Goal: Find specific page/section: Find specific page/section

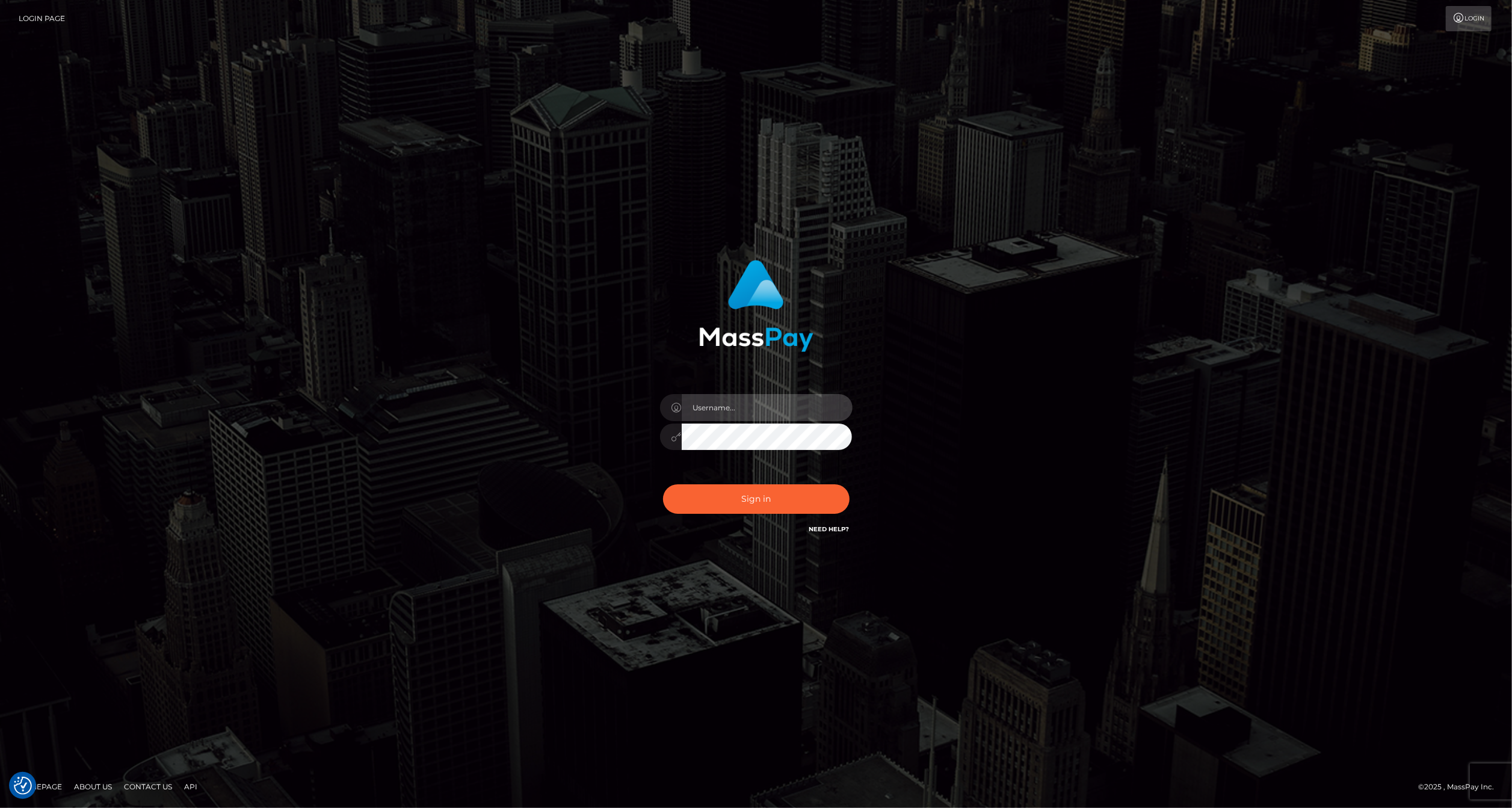
click at [721, 404] on input "text" at bounding box center [767, 408] width 171 height 27
type input "ashbil"
click at [779, 489] on button "Sign in" at bounding box center [757, 499] width 187 height 30
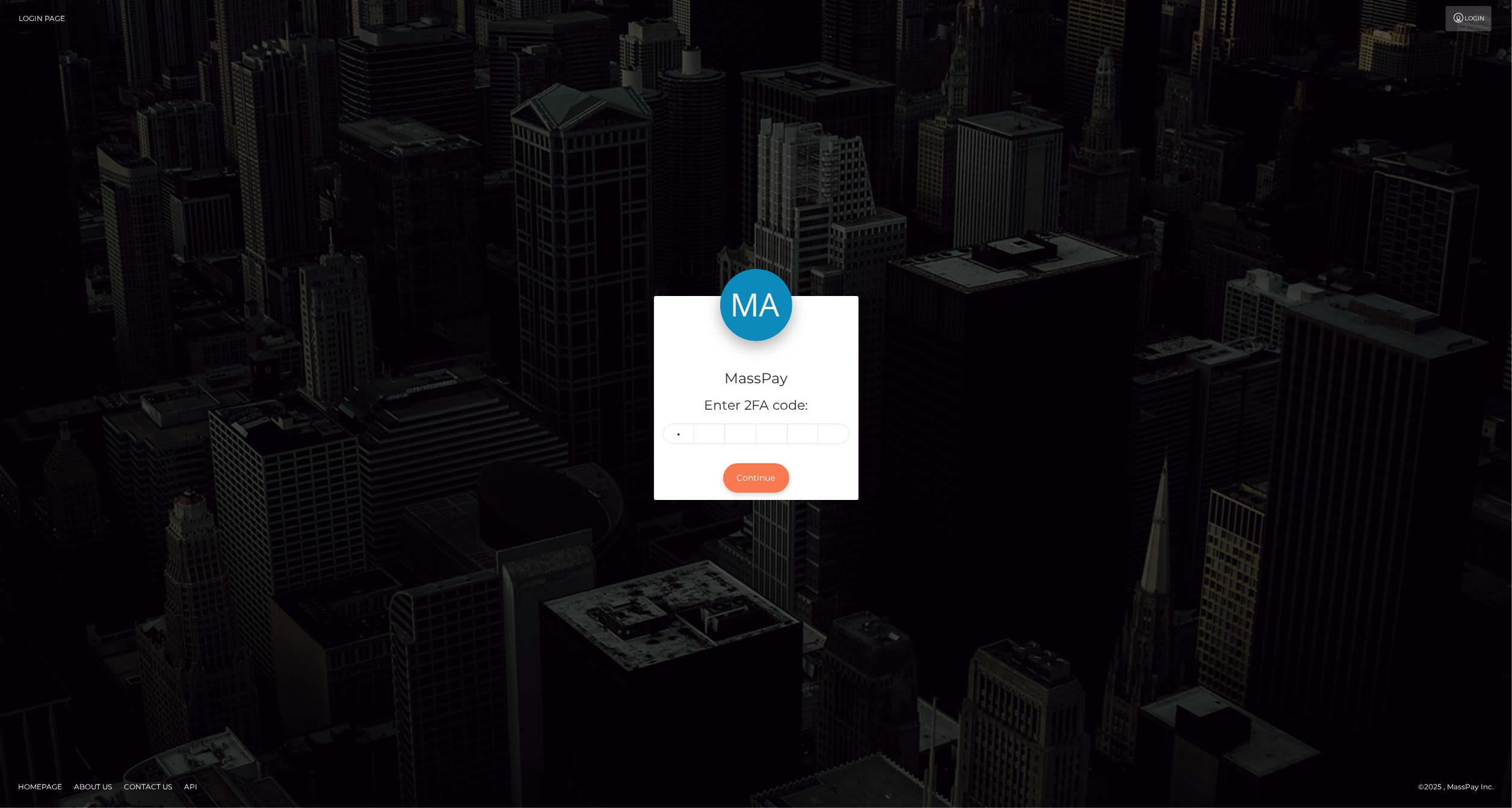
type input "6"
type input "1"
type input "9"
type input "3"
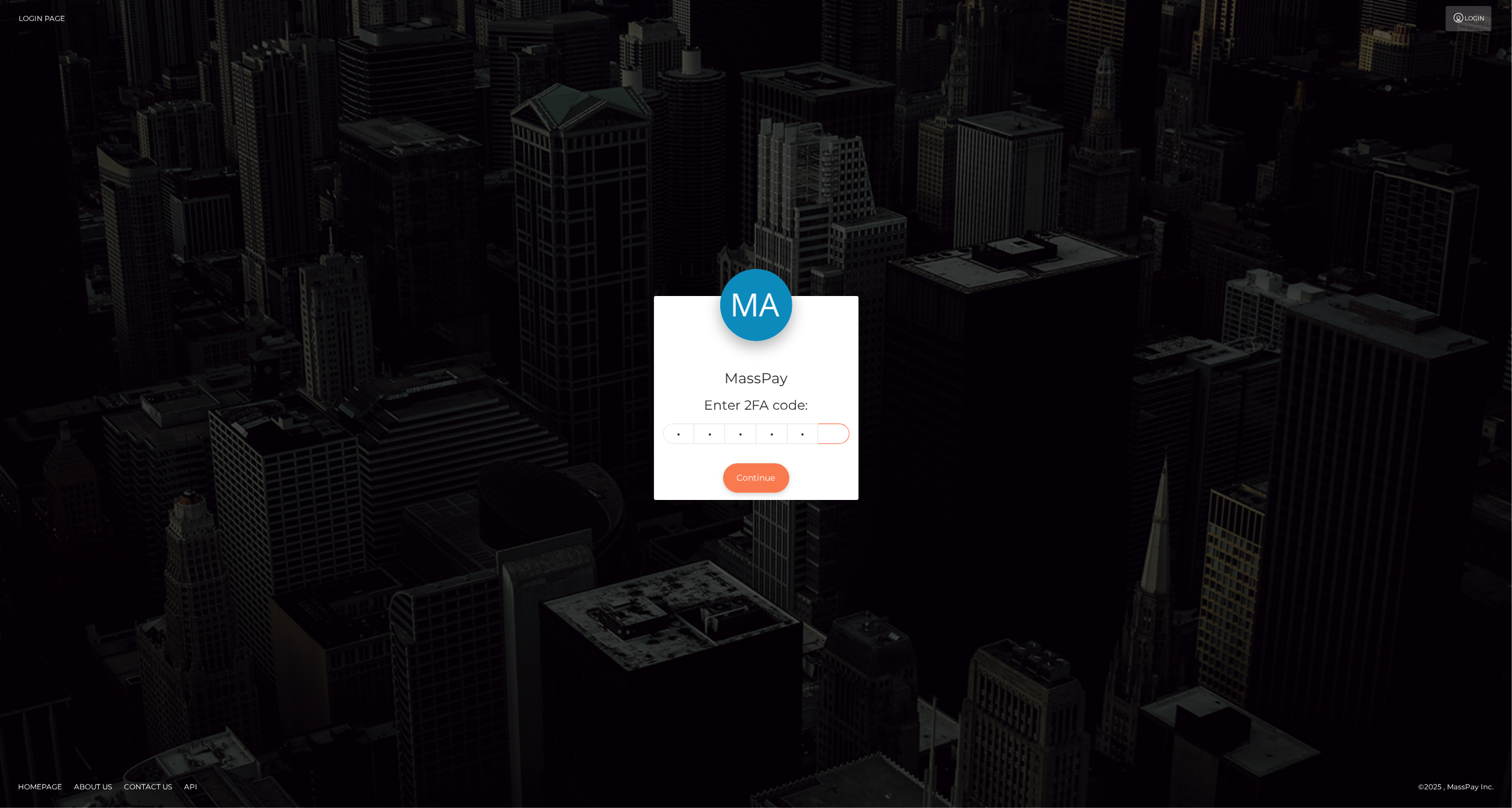
type input "0"
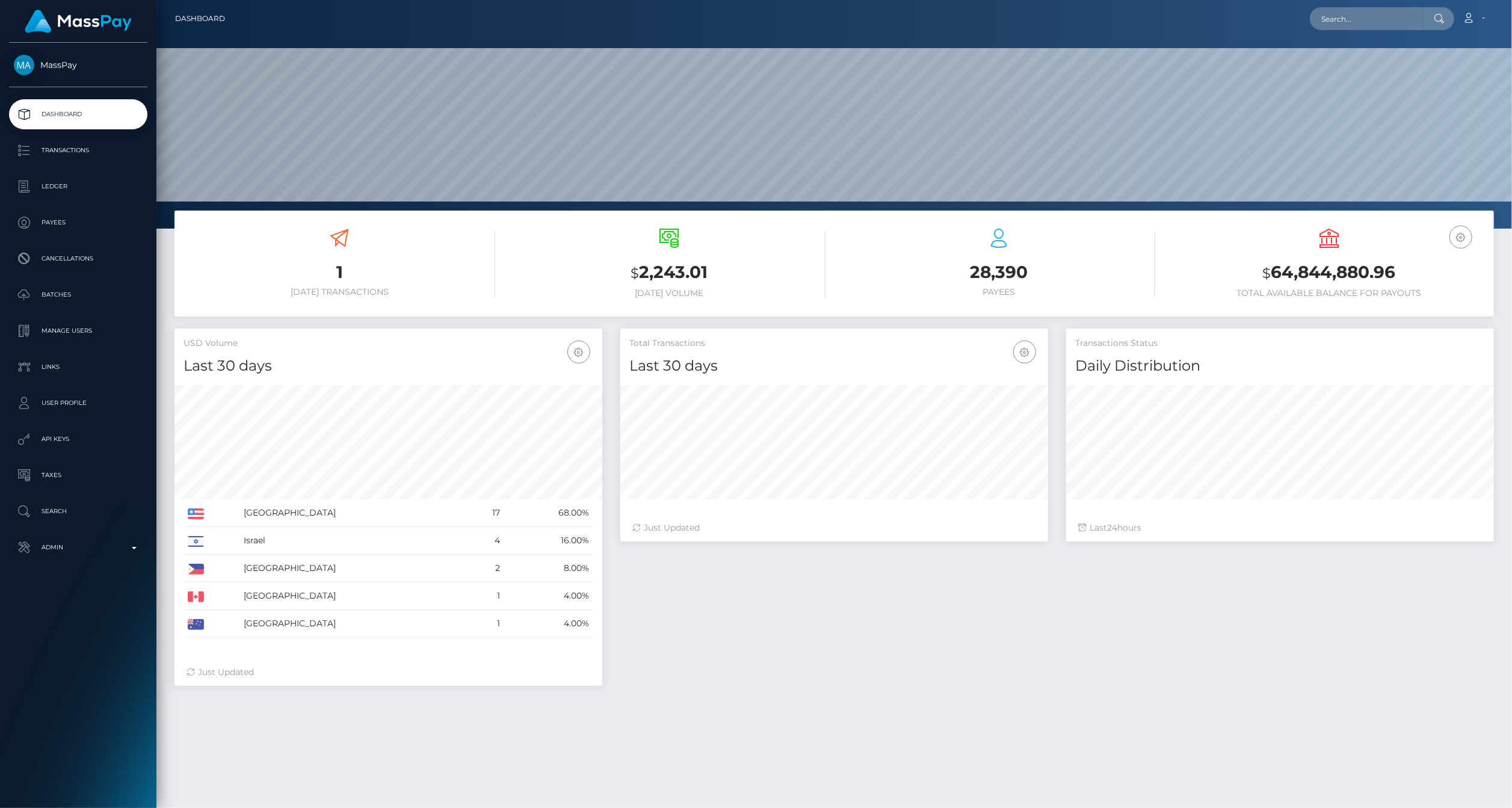
scroll to position [213, 428]
click at [56, 181] on p "Ledger" at bounding box center [78, 186] width 129 height 18
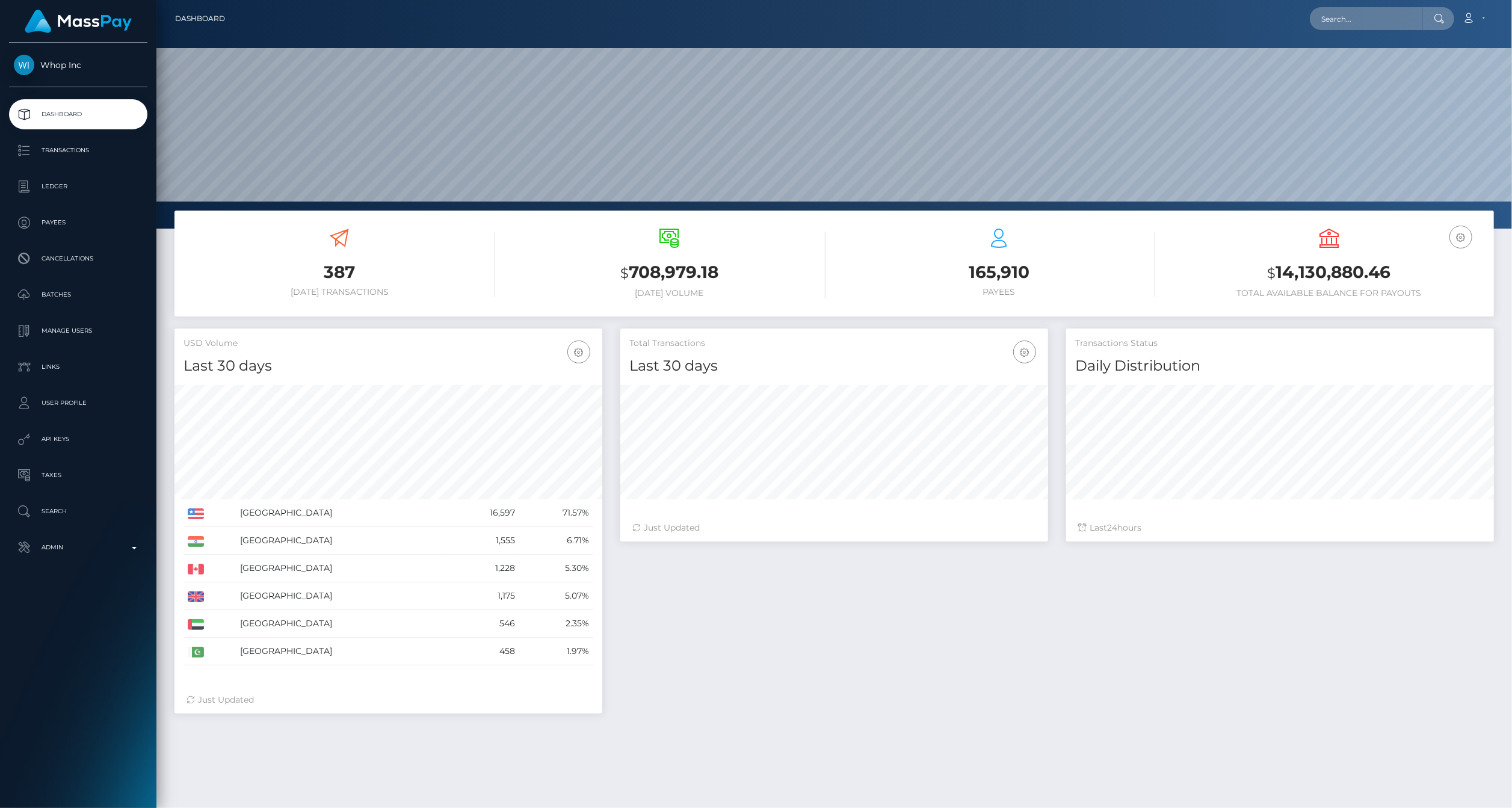
scroll to position [213, 428]
click at [108, 195] on p "Ledger" at bounding box center [78, 186] width 129 height 18
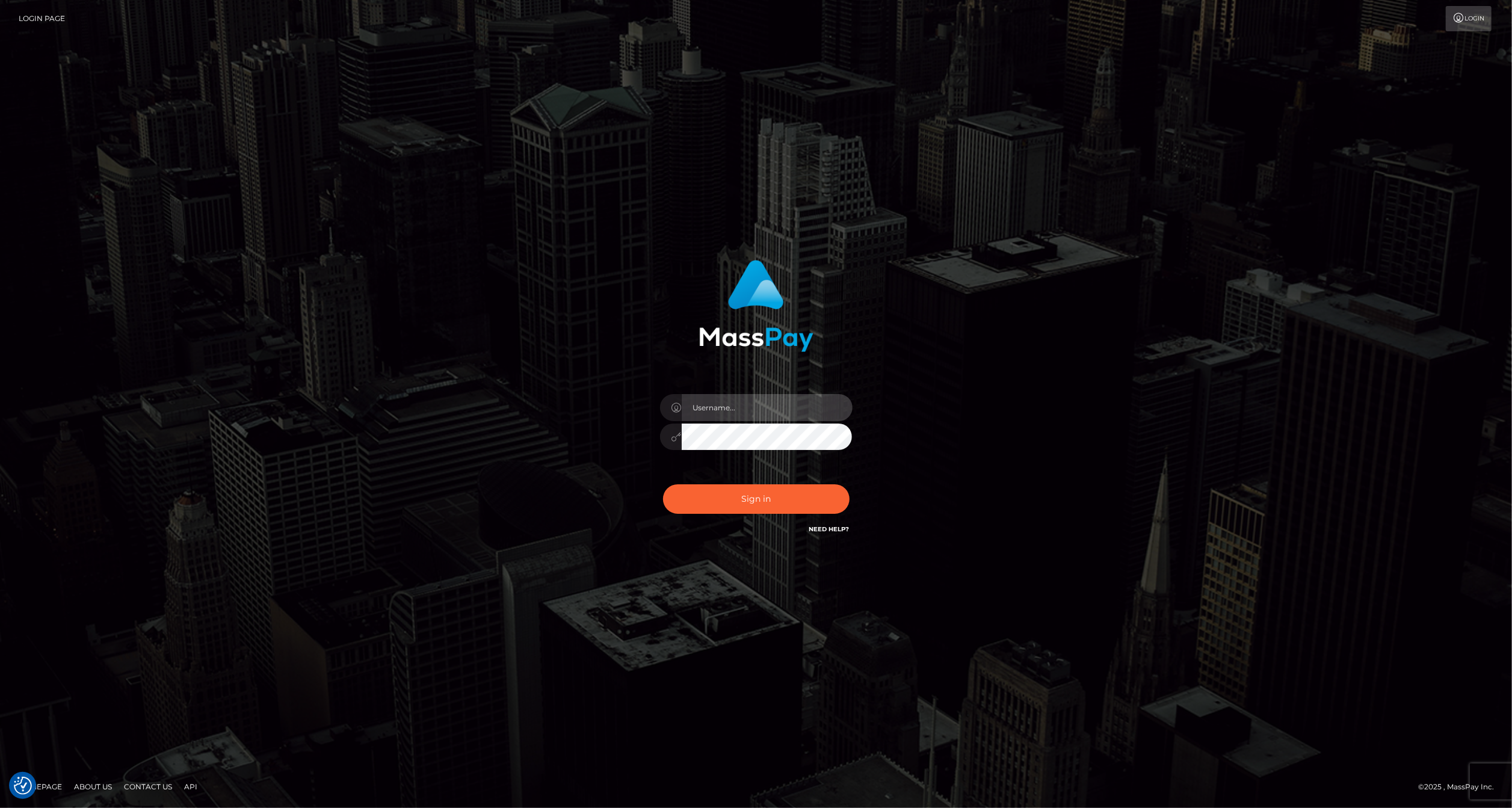
click at [801, 407] on input "text" at bounding box center [767, 408] width 171 height 27
type input "ashbil"
click at [754, 503] on button "Sign in" at bounding box center [757, 499] width 187 height 30
click at [736, 401] on input "text" at bounding box center [767, 408] width 171 height 27
type input "ashbil"
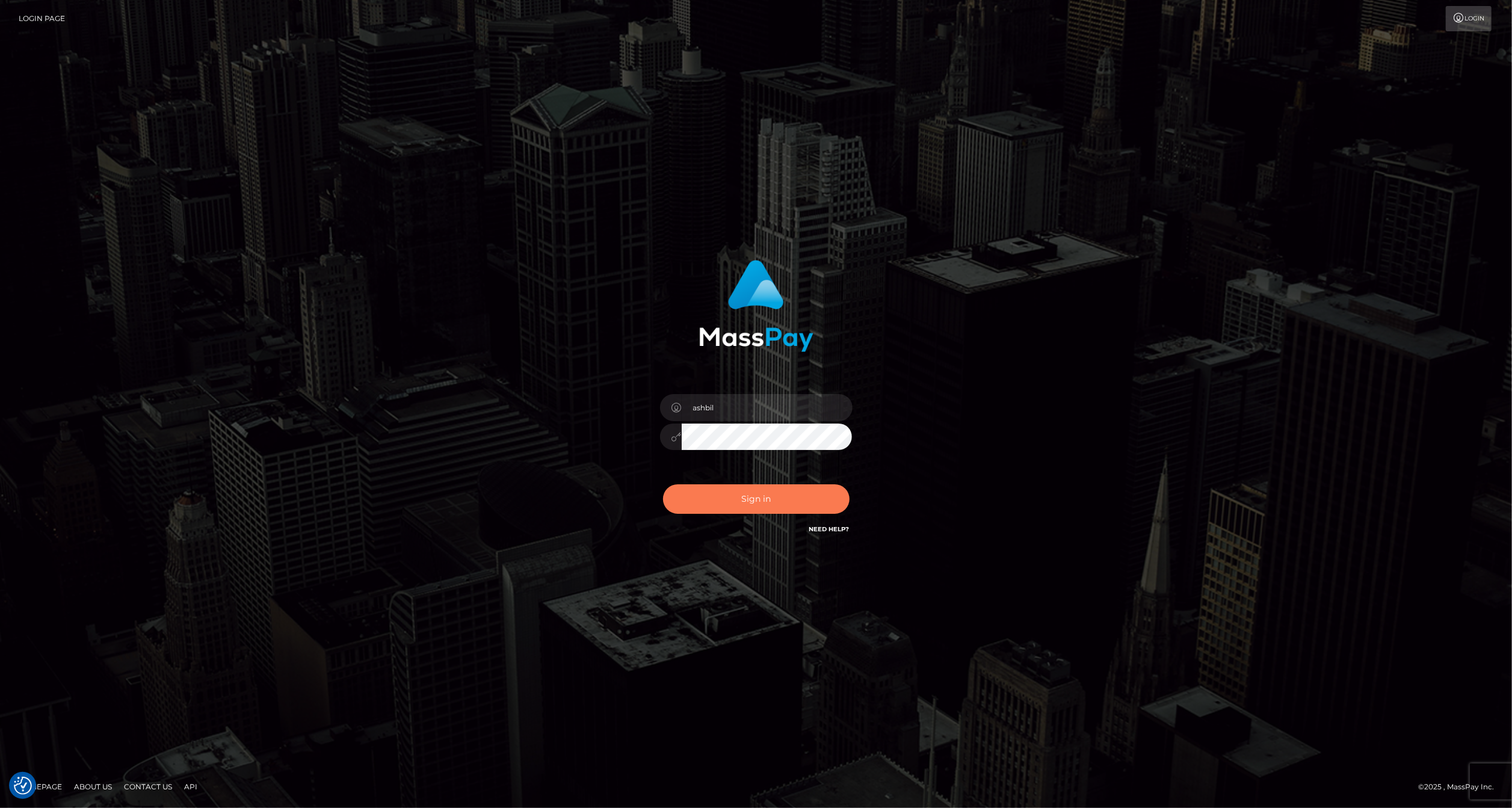
click at [769, 502] on button "Sign in" at bounding box center [757, 499] width 187 height 30
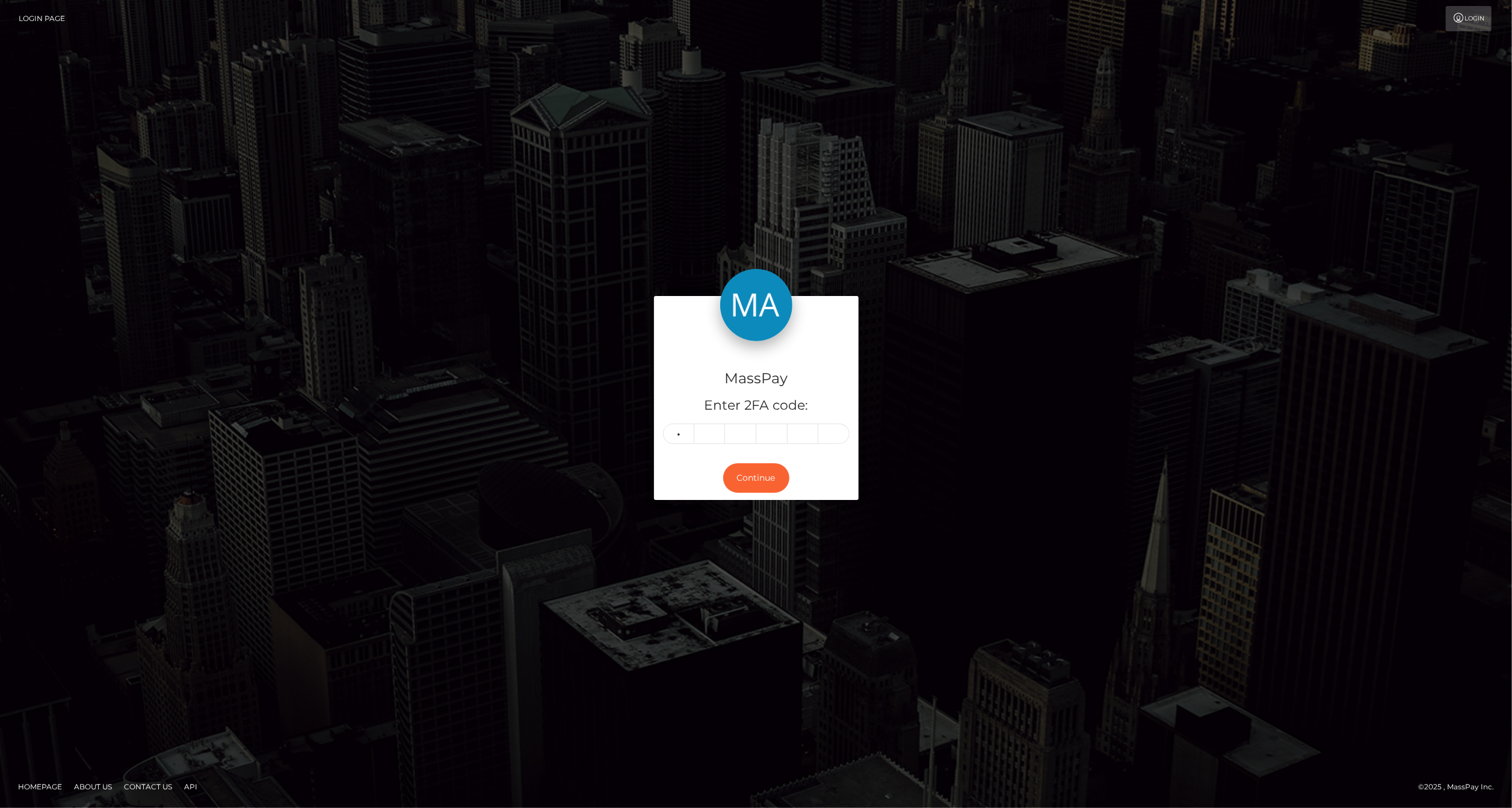
type input "4"
type input "3"
type input "1"
type input "2"
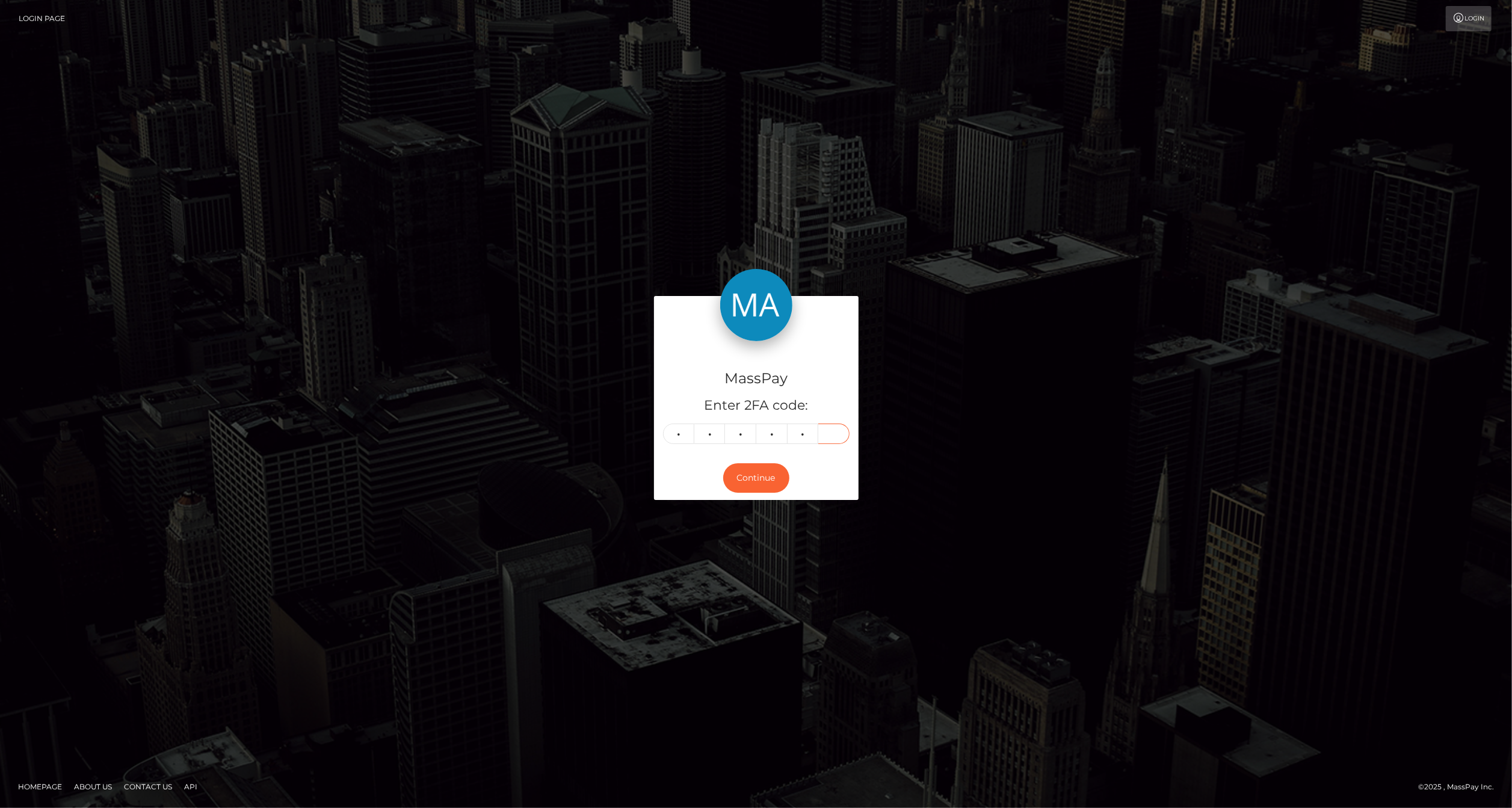
type input "5"
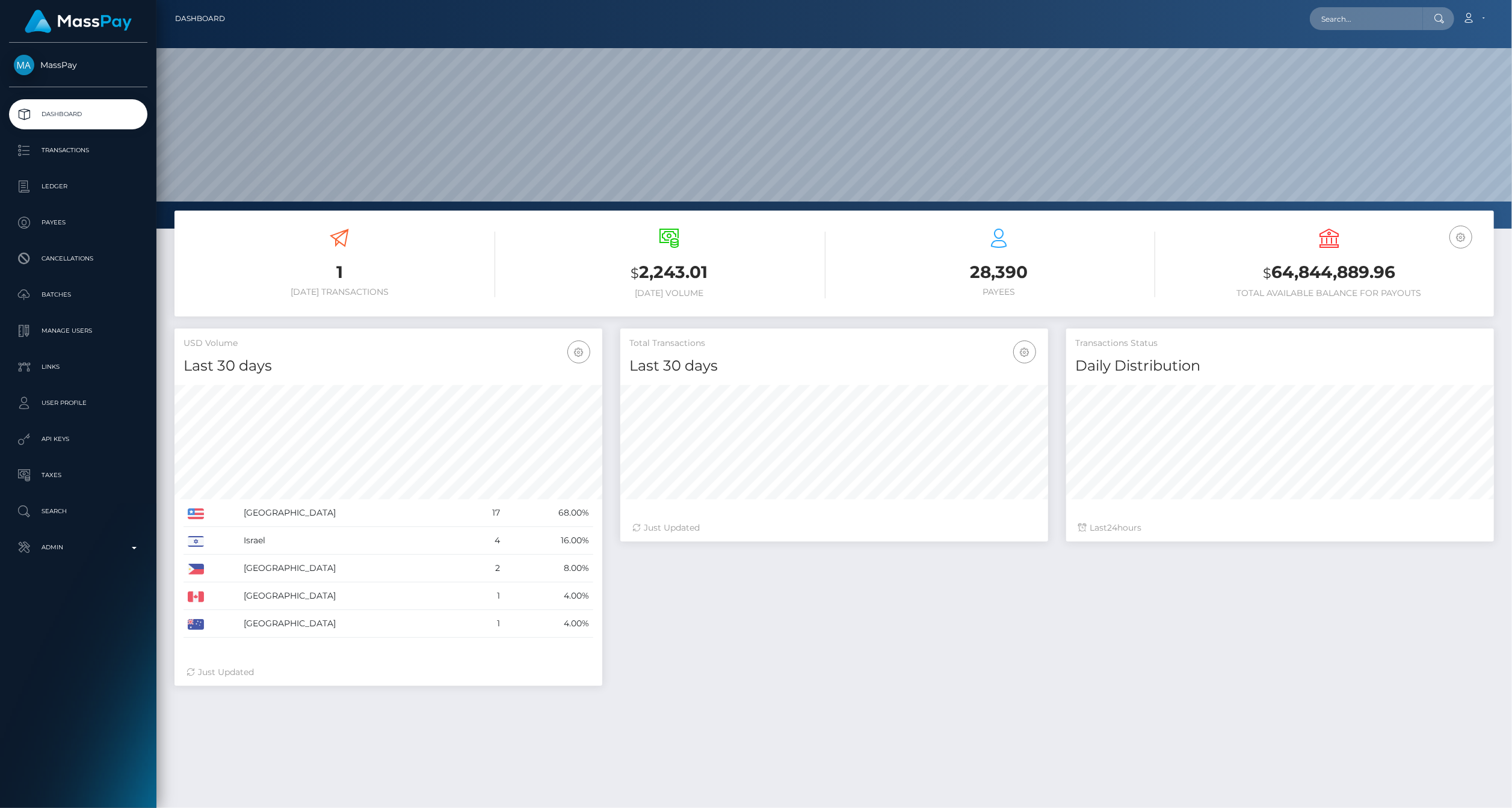
scroll to position [213, 428]
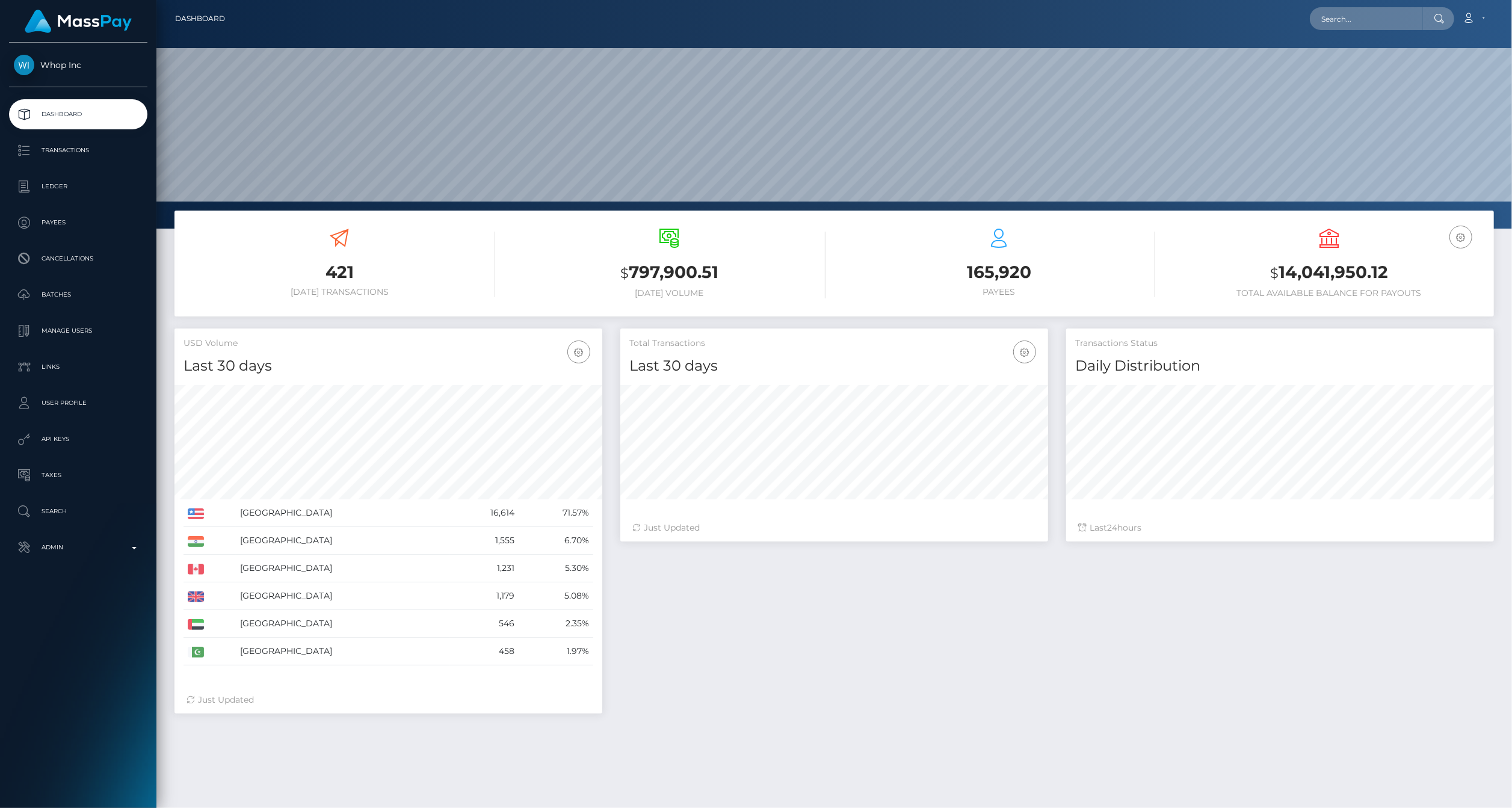
scroll to position [213, 428]
click at [88, 144] on p "Transactions" at bounding box center [78, 150] width 129 height 18
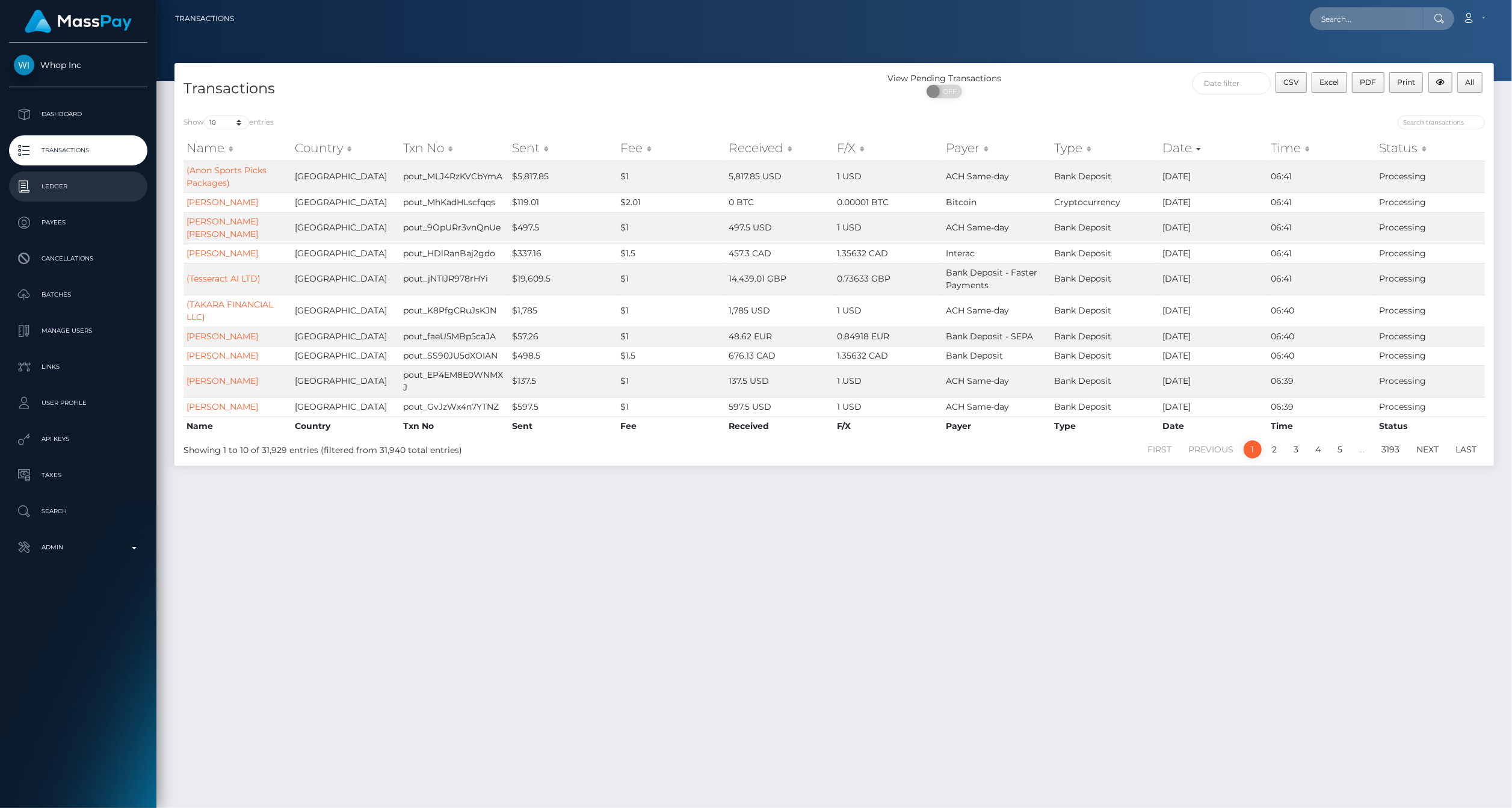
click at [104, 194] on p "Ledger" at bounding box center [78, 186] width 129 height 18
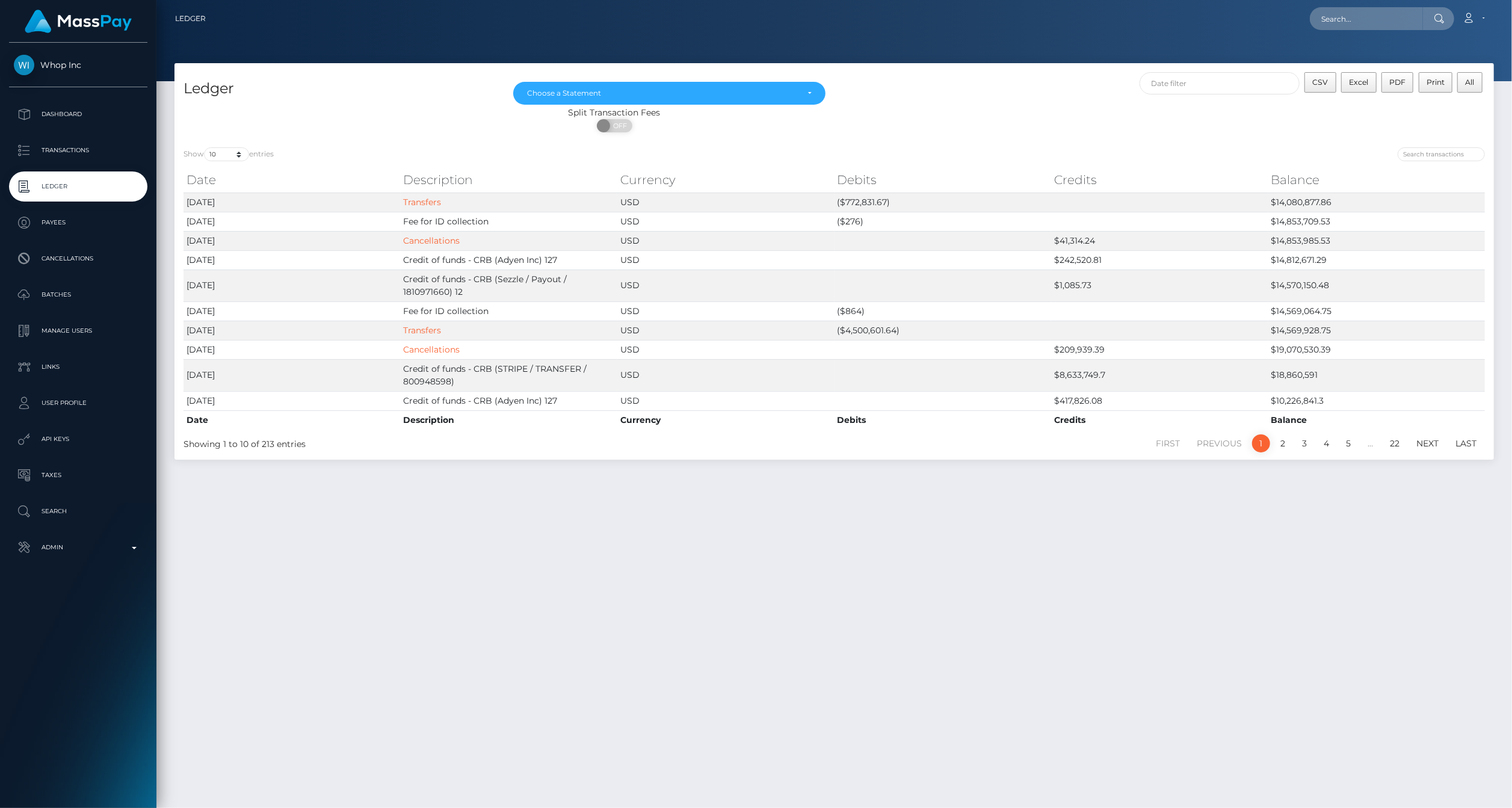
click at [782, 542] on div "Ledger May 2025 Jun 2025 Jul 2025 Aug 2025 Sep 2025 Choose a Statement CSV Exce…" at bounding box center [834, 430] width 1356 height 734
